Goal: Entertainment & Leisure: Consume media (video, audio)

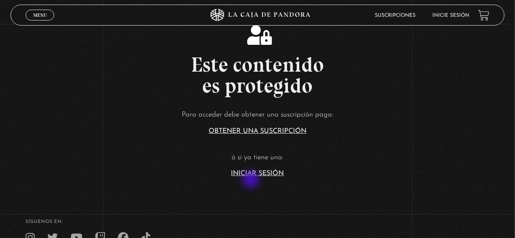
click at [252, 177] on link "Iniciar Sesión" at bounding box center [257, 173] width 53 height 7
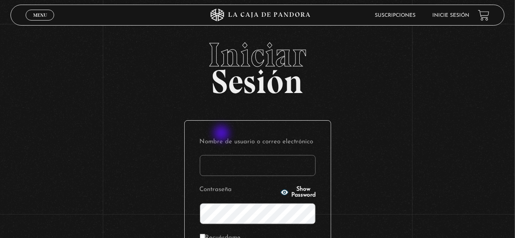
scroll to position [84, 0]
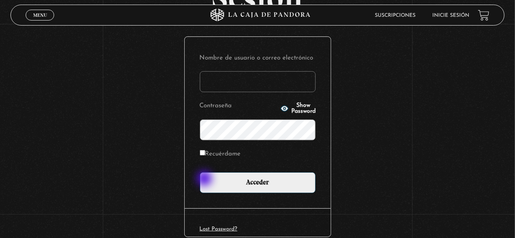
type input "[EMAIL_ADDRESS][DOMAIN_NAME]"
click at [205, 156] on input "Recuérdame" at bounding box center [202, 152] width 5 height 5
checkbox input "true"
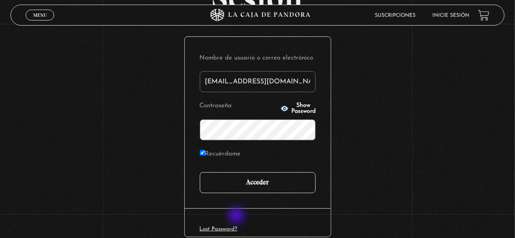
click at [237, 193] on input "Acceder" at bounding box center [258, 182] width 116 height 21
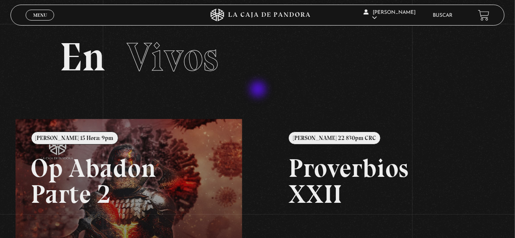
scroll to position [7, 0]
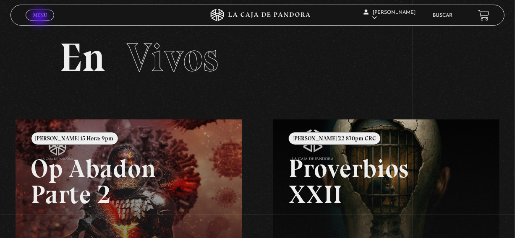
click at [40, 18] on span "Menu" at bounding box center [40, 15] width 14 height 5
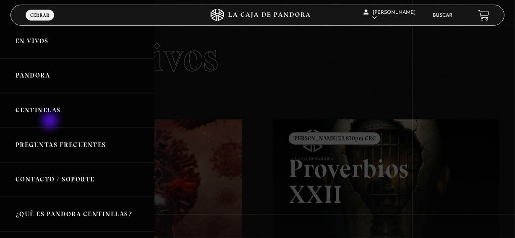
click at [51, 122] on link "Centinelas" at bounding box center [77, 110] width 154 height 35
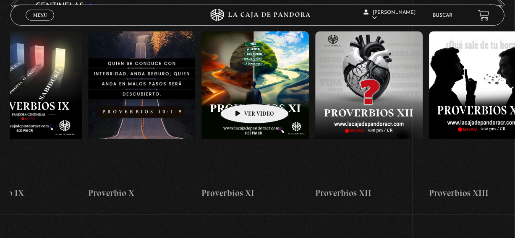
scroll to position [0, 1365]
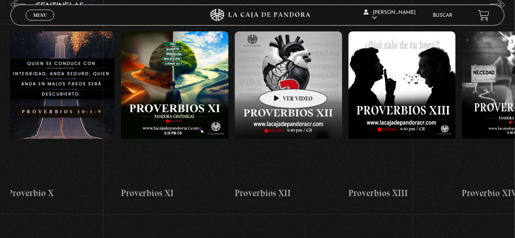
click at [280, 76] on figure at bounding box center [287, 106] width 107 height 151
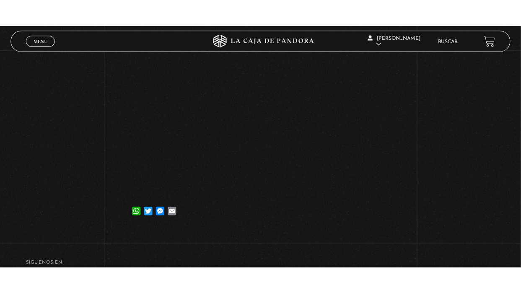
scroll to position [122, 0]
